Goal: Find specific page/section: Find specific page/section

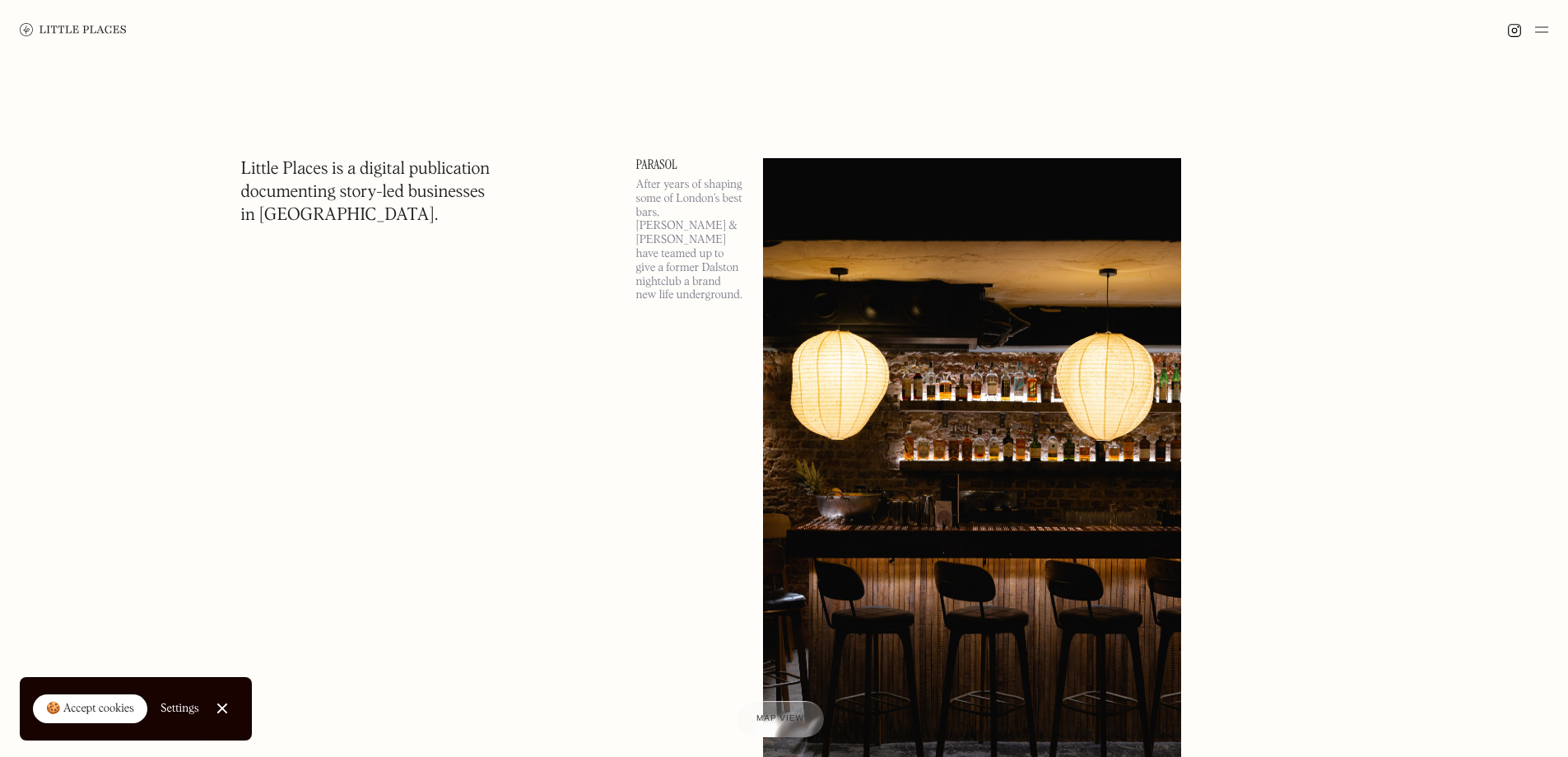
click at [1542, 34] on img at bounding box center [1541, 29] width 13 height 20
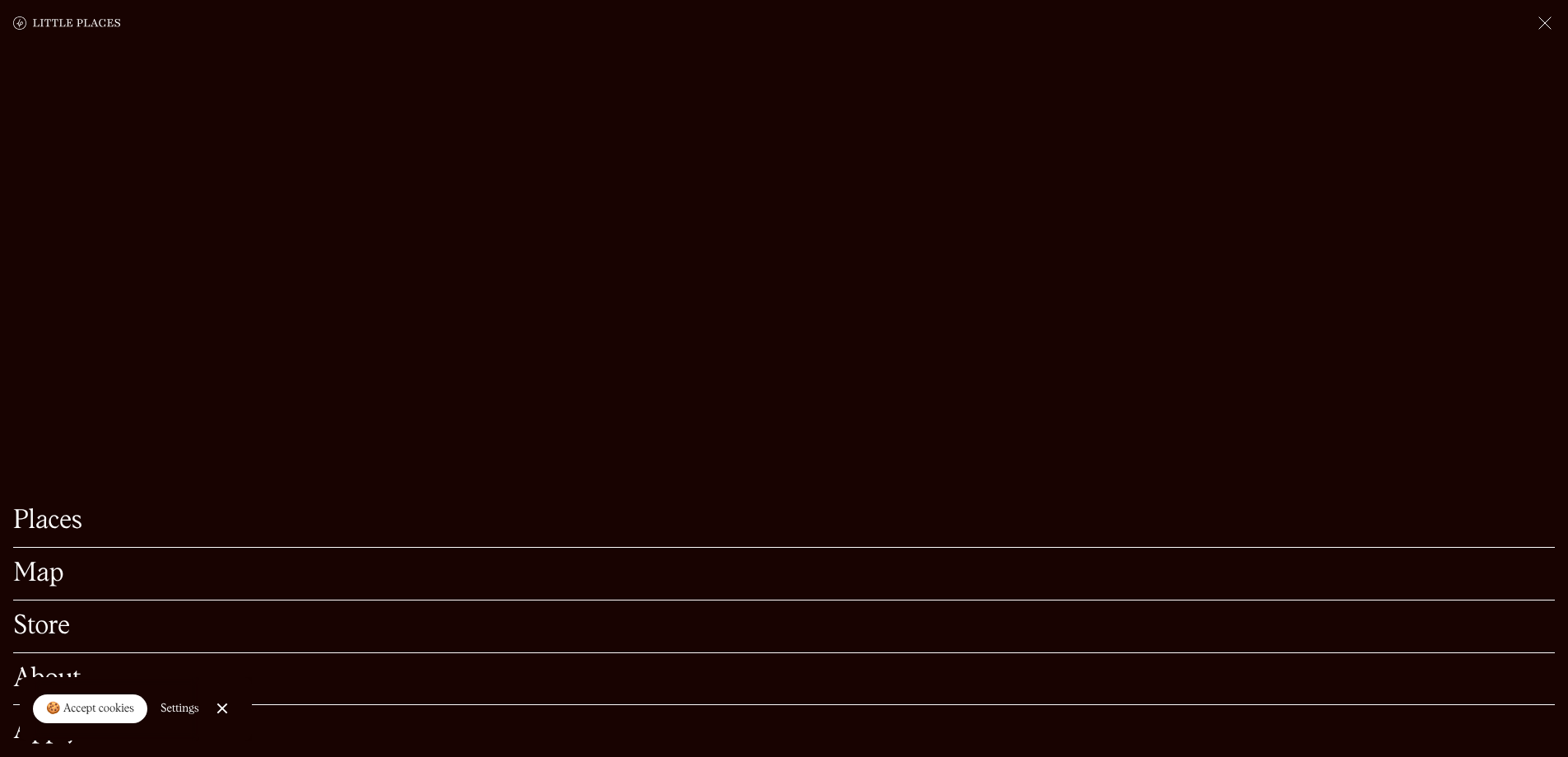
click at [69, 510] on link "Places" at bounding box center [784, 521] width 1542 height 26
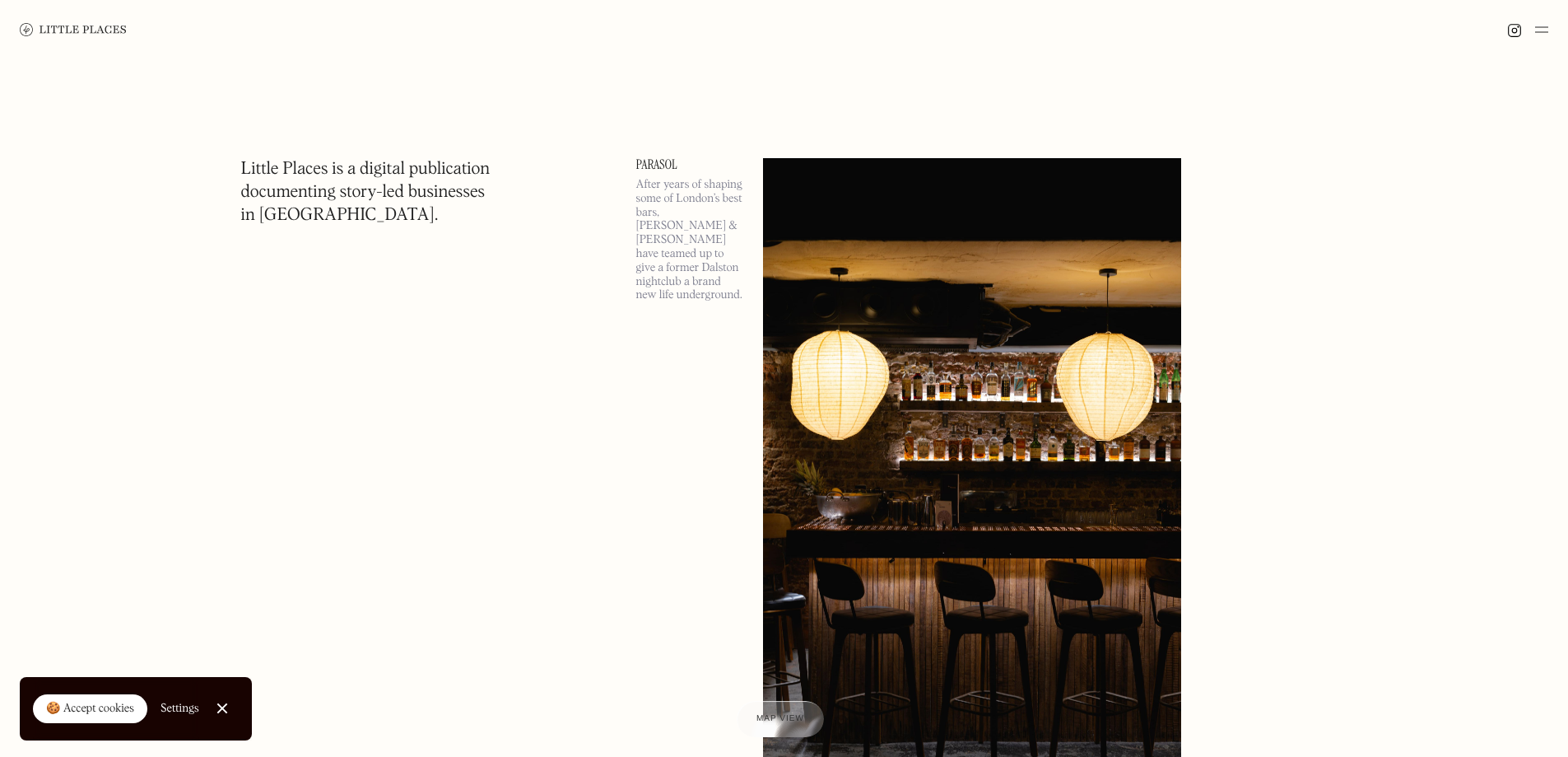
click at [1534, 37] on div at bounding box center [1528, 29] width 41 height 20
click at [1540, 28] on img at bounding box center [1541, 29] width 13 height 20
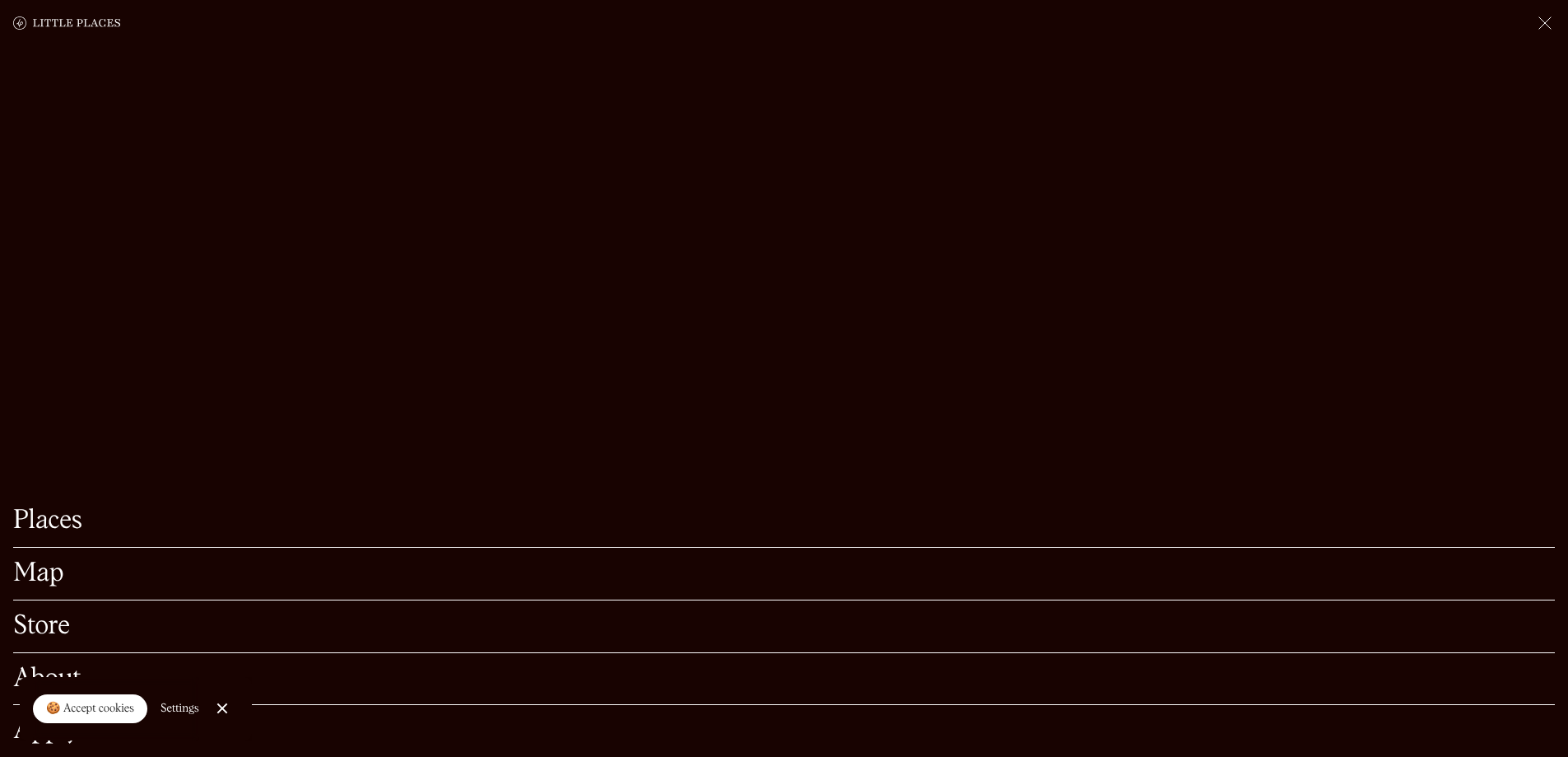
click at [23, 560] on link "Map" at bounding box center [784, 573] width 1542 height 26
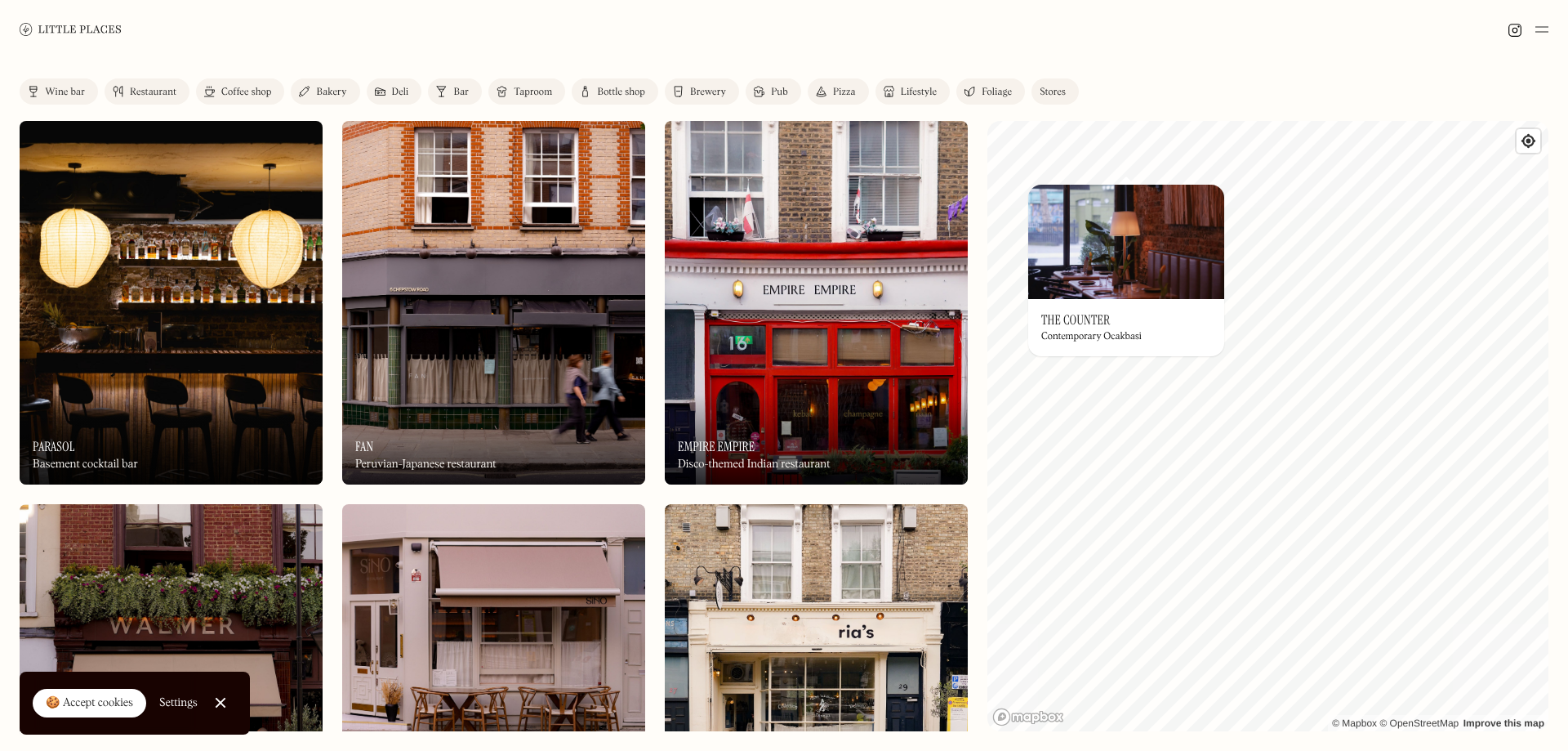
click at [1076, 317] on h3 "The Counter" at bounding box center [1076, 320] width 68 height 15
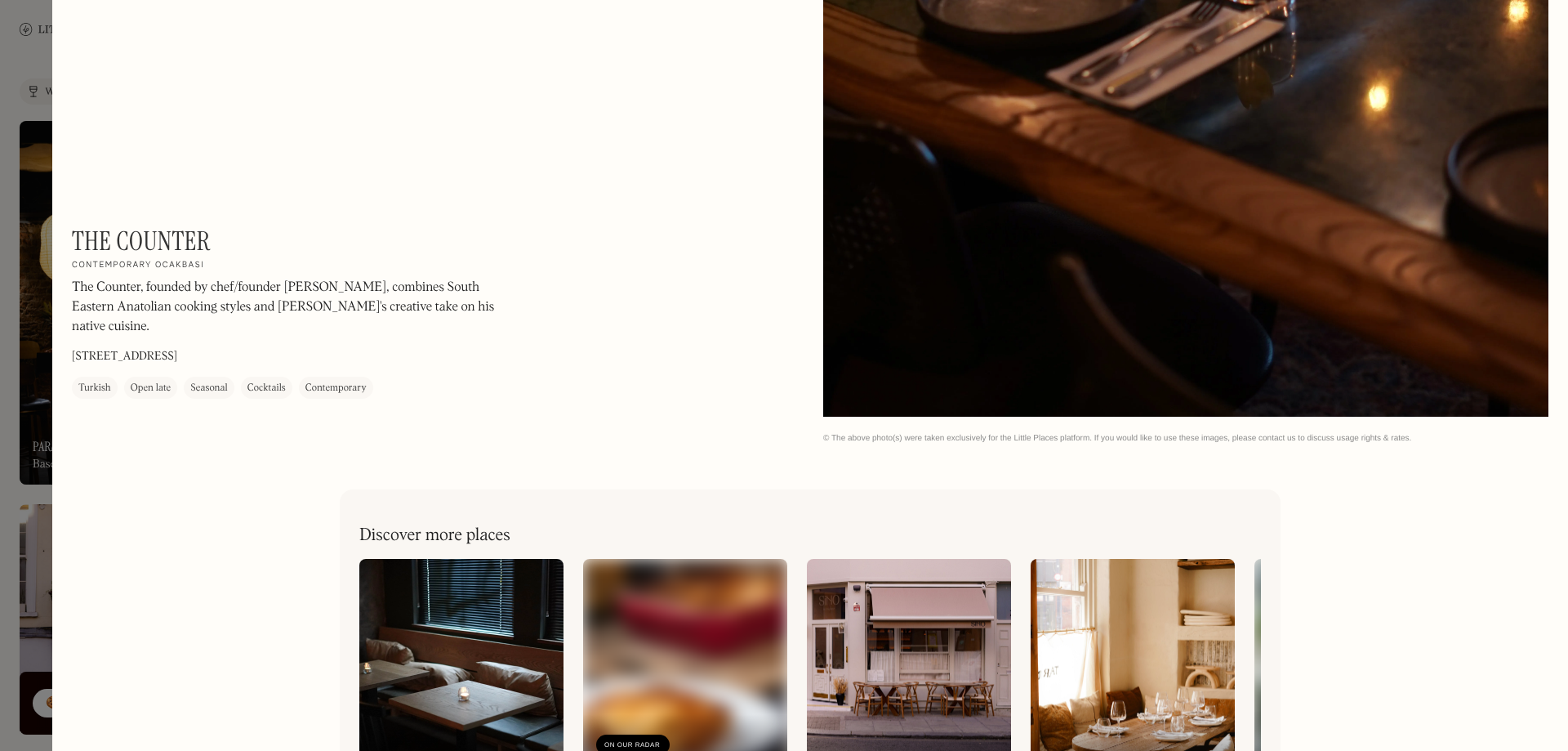
scroll to position [3368, 0]
